Goal: Complete application form

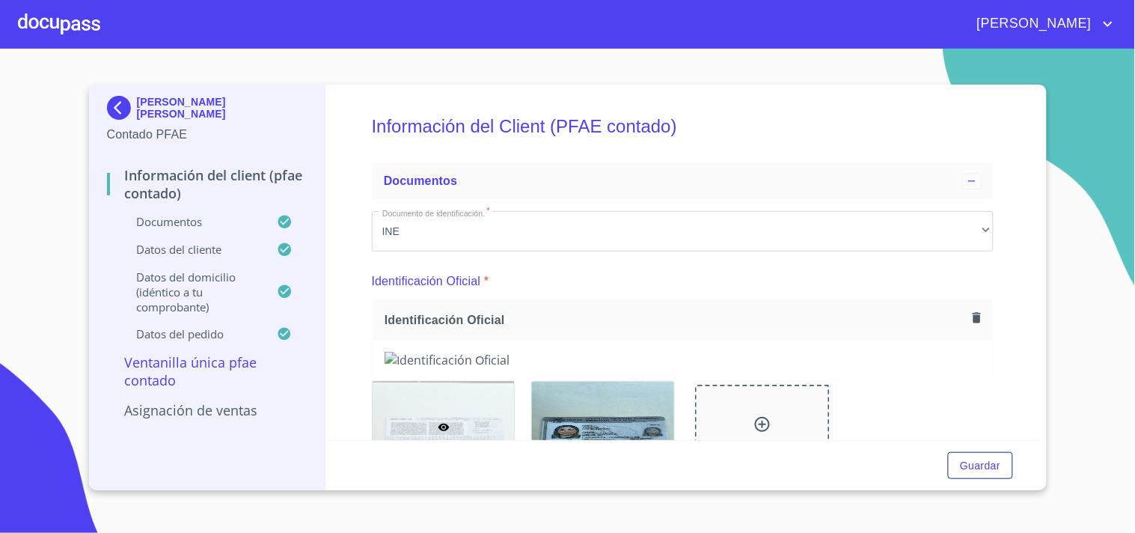
click at [969, 315] on icon "button" at bounding box center [976, 317] width 14 height 14
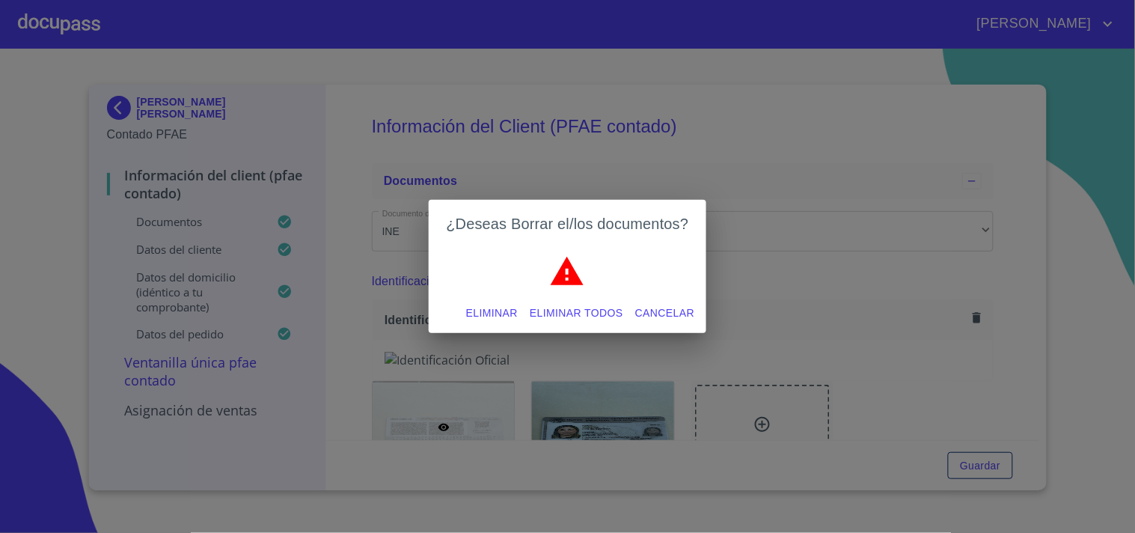
click at [506, 307] on span "Eliminar" at bounding box center [492, 313] width 52 height 19
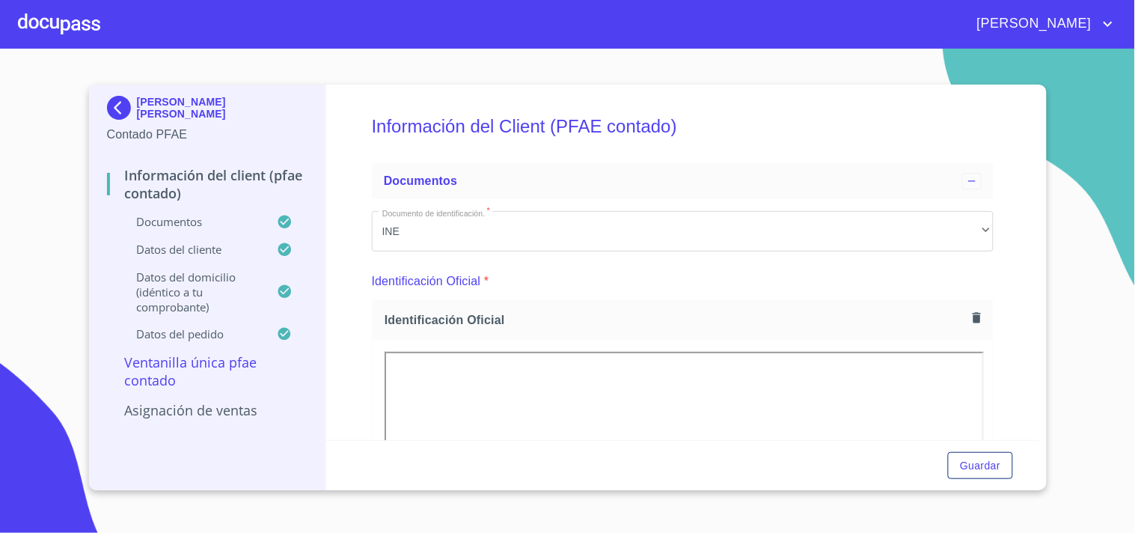
scroll to position [33, 0]
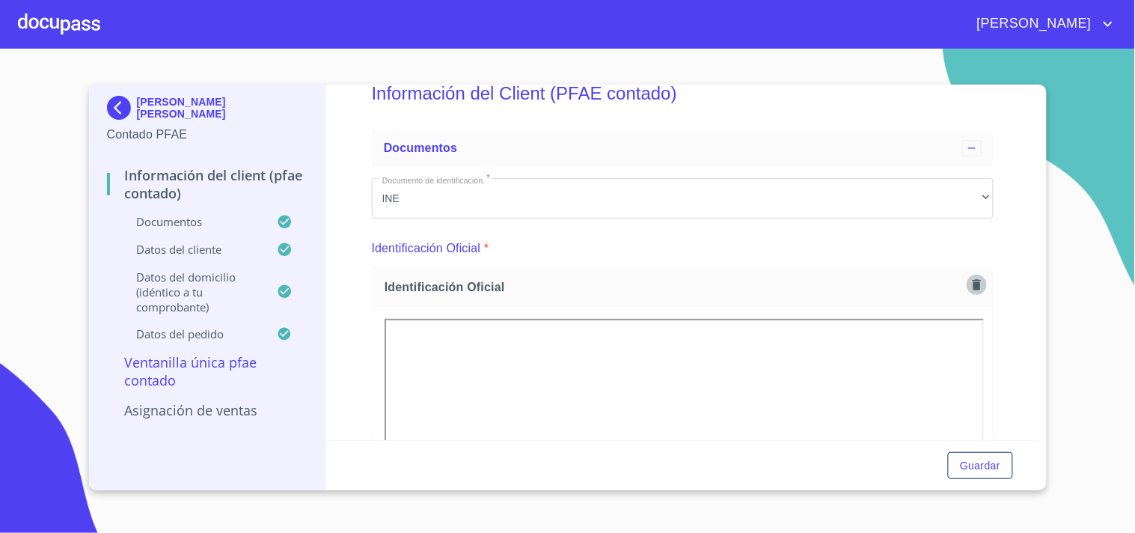
click at [972, 283] on icon "button" at bounding box center [976, 284] width 8 height 10
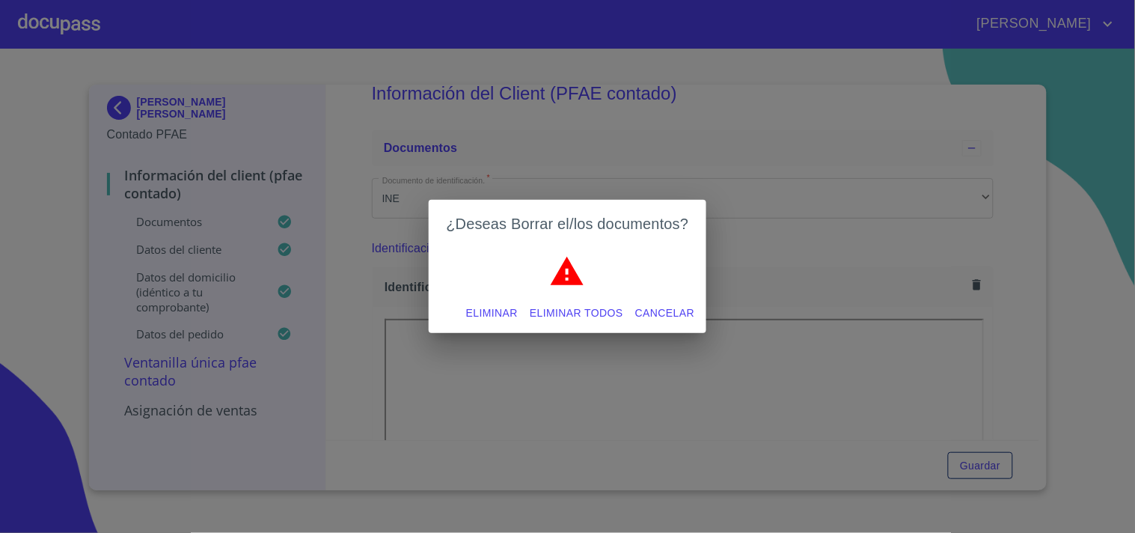
click at [485, 309] on span "Eliminar" at bounding box center [492, 313] width 52 height 19
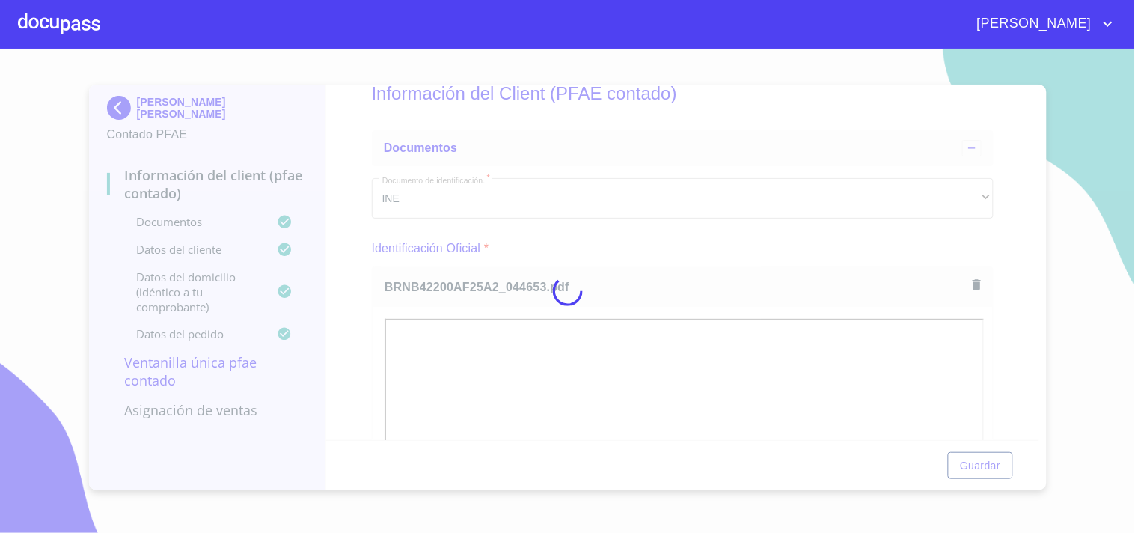
click at [1067, 200] on div at bounding box center [567, 291] width 1135 height 484
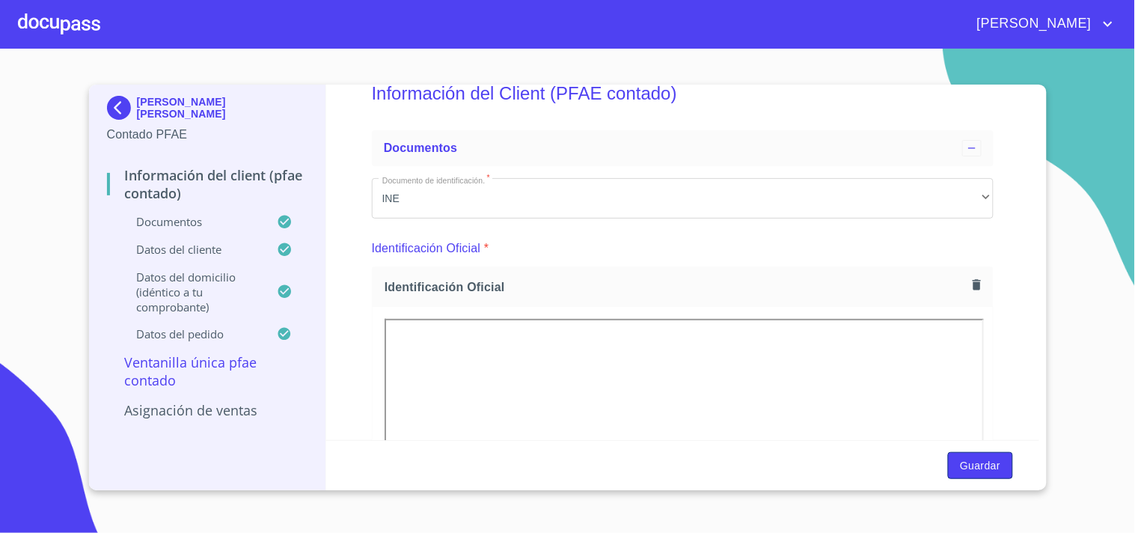
click at [985, 460] on span "Guardar" at bounding box center [980, 465] width 40 height 19
